Goal: Navigation & Orientation: Find specific page/section

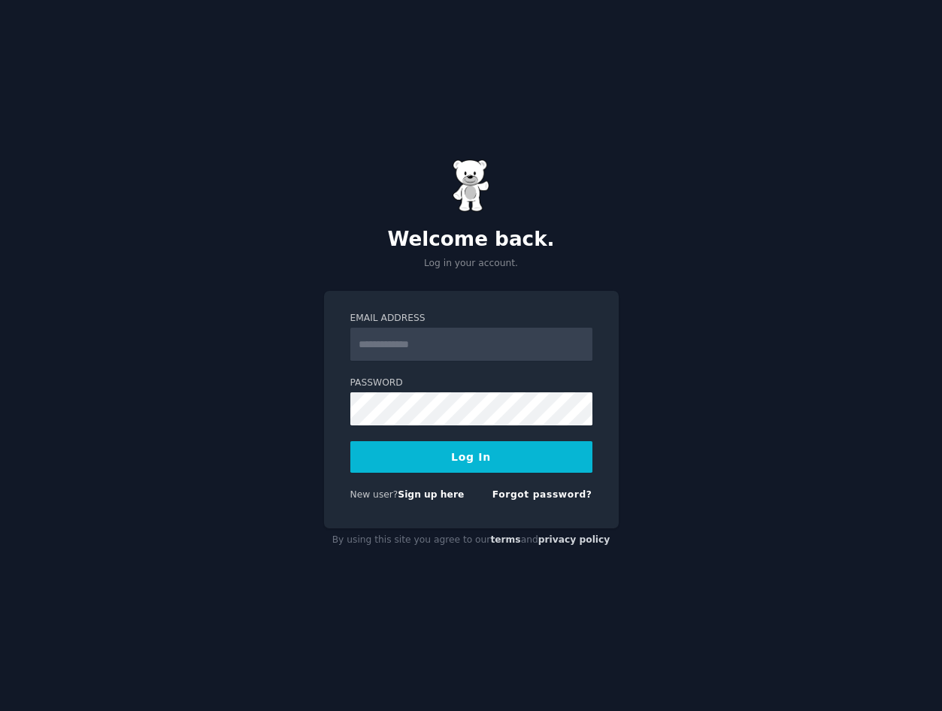
type input "**********"
click at [467, 453] on button "Log In" at bounding box center [471, 457] width 242 height 32
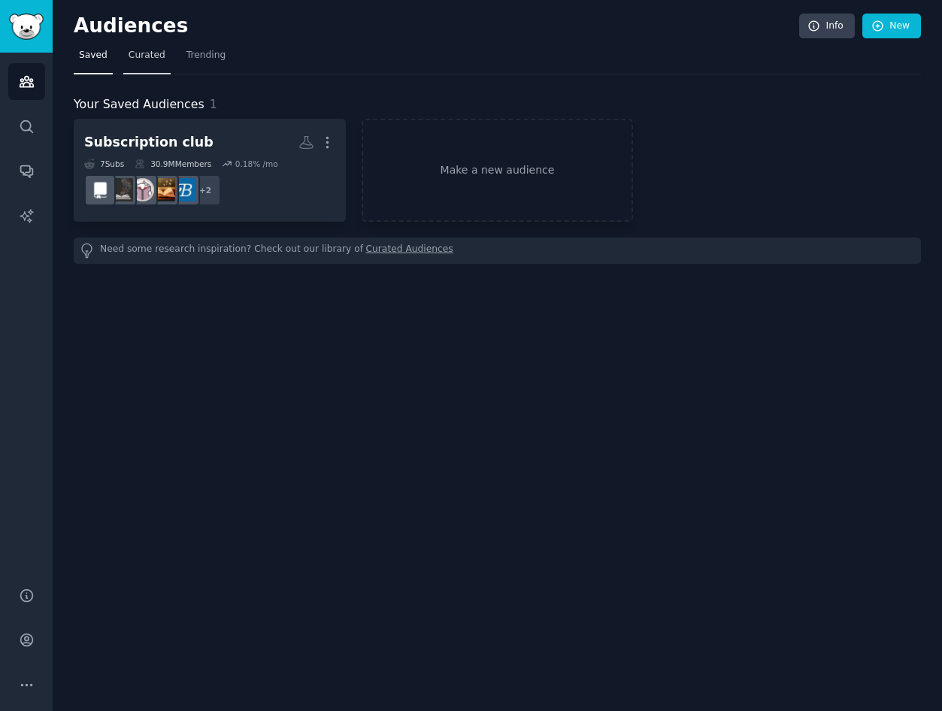
click at [135, 50] on span "Curated" at bounding box center [146, 56] width 37 height 14
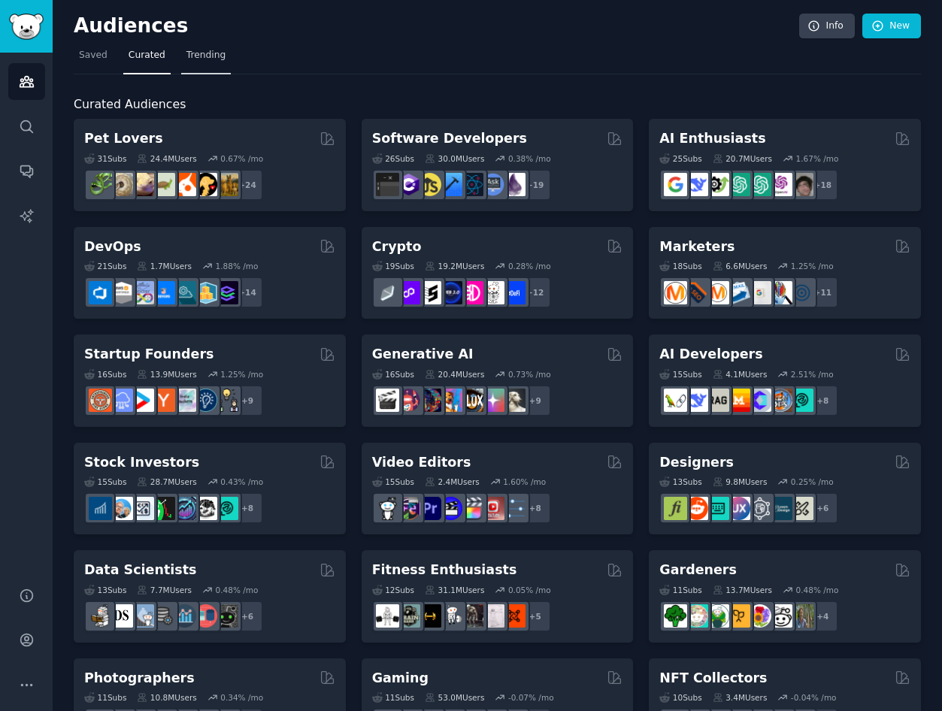
click at [203, 56] on span "Trending" at bounding box center [205, 56] width 39 height 14
